Goal: Task Accomplishment & Management: Manage account settings

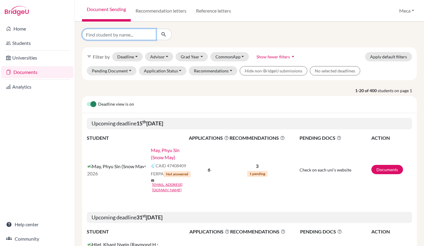
click at [133, 34] on input "Find student by name..." at bounding box center [119, 34] width 74 height 11
type input "leo"
click button "submit" at bounding box center [164, 34] width 16 height 11
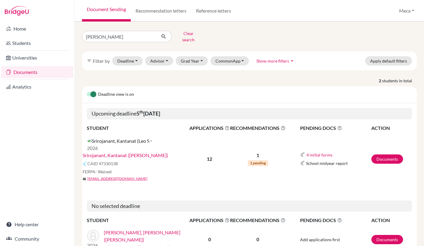
click at [134, 152] on link "Srirojanant, Kantanat ([PERSON_NAME])" at bounding box center [126, 155] width 86 height 7
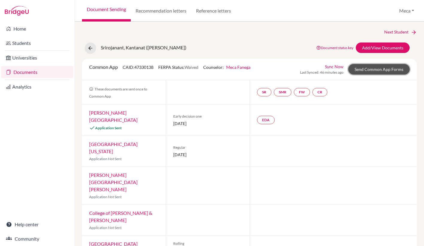
click at [377, 70] on link "Send Common App Forms" at bounding box center [378, 69] width 61 height 10
